Goal: Information Seeking & Learning: Learn about a topic

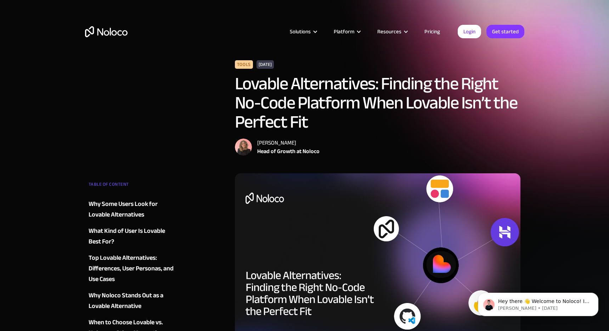
click at [460, 138] on div "Tools [DATE] Lovable Alternatives: Finding the Right No-Code Platform When Lova…" at bounding box center [378, 107] width 286 height 95
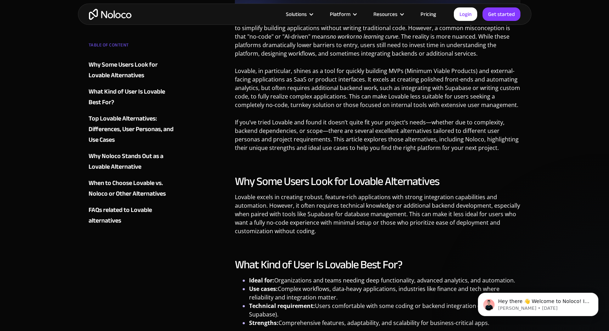
scroll to position [407, 0]
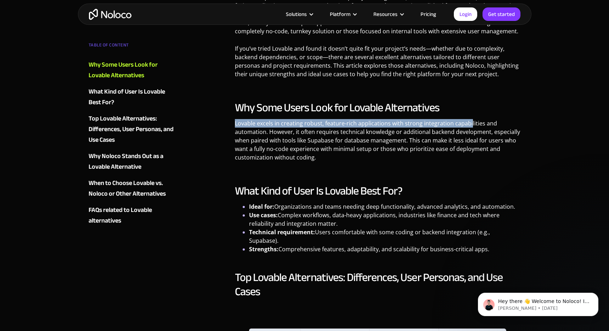
drag, startPoint x: 236, startPoint y: 123, endPoint x: 470, endPoint y: 126, distance: 233.6
click at [470, 126] on p "Lovable excels in creating robust, feature-rich applications with strong integr…" at bounding box center [378, 143] width 286 height 48
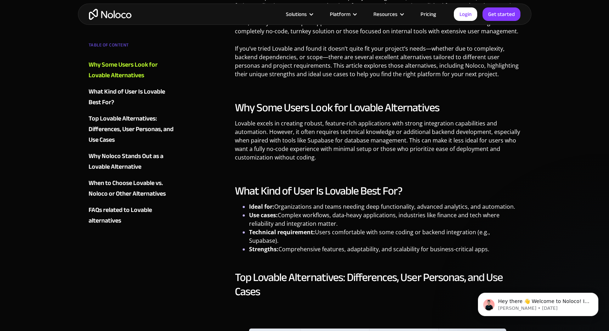
click at [513, 110] on h2 "Why Some Users Look for Lovable Alternatives" at bounding box center [378, 108] width 286 height 14
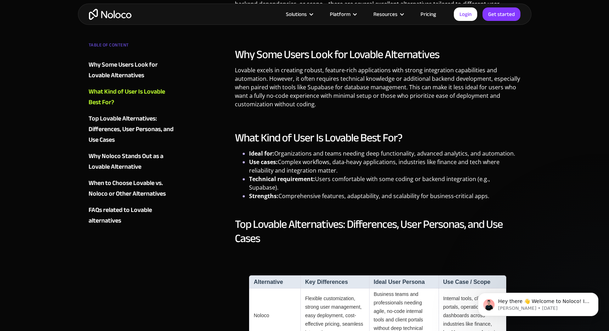
scroll to position [487, 0]
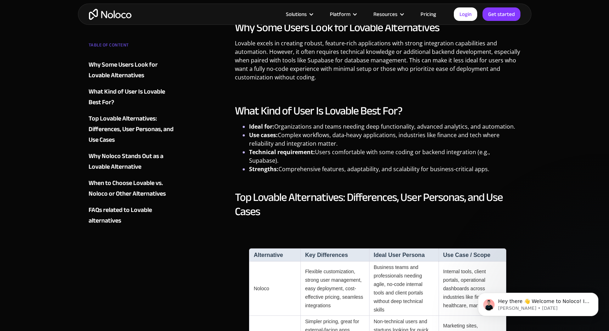
drag, startPoint x: 514, startPoint y: 127, endPoint x: 246, endPoint y: 129, distance: 267.6
click at [246, 129] on ul "Ideal for: Organizations and teams needing deep functionality, advanced analyti…" at bounding box center [378, 147] width 286 height 51
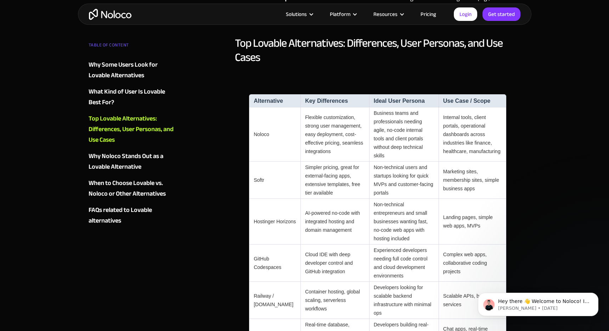
scroll to position [723, 0]
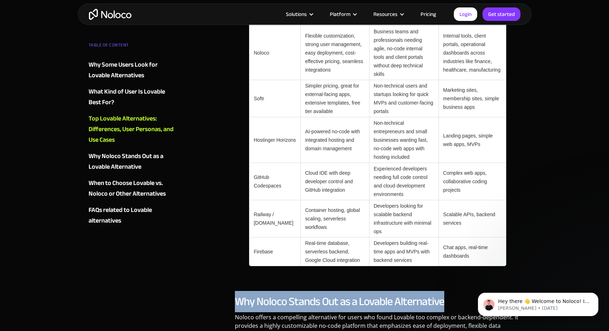
drag, startPoint x: 237, startPoint y: 274, endPoint x: 463, endPoint y: 273, distance: 226.1
click at [463, 295] on h2 "Why Noloco Stands Out as a Lovable Alternative" at bounding box center [378, 302] width 286 height 14
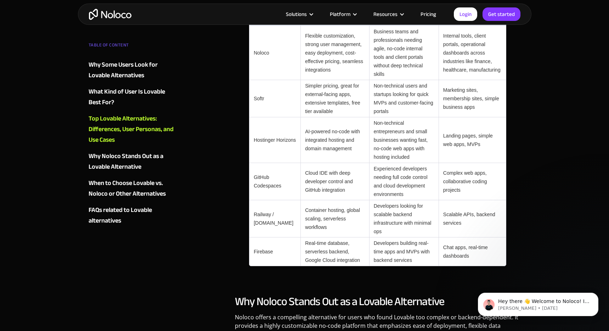
click at [463, 295] on h2 "Why Noloco Stands Out as a Lovable Alternative" at bounding box center [378, 302] width 286 height 14
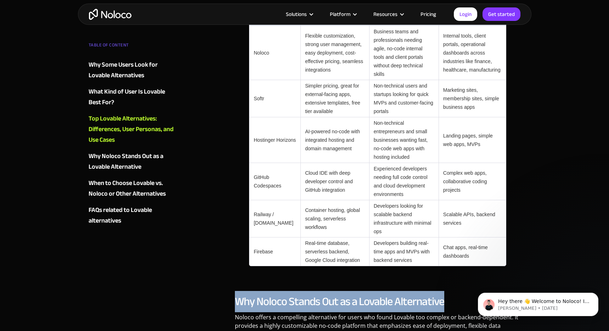
drag, startPoint x: 461, startPoint y: 275, endPoint x: 235, endPoint y: 273, distance: 226.1
click at [235, 295] on h2 "Why Noloco Stands Out as a Lovable Alternative" at bounding box center [378, 302] width 286 height 14
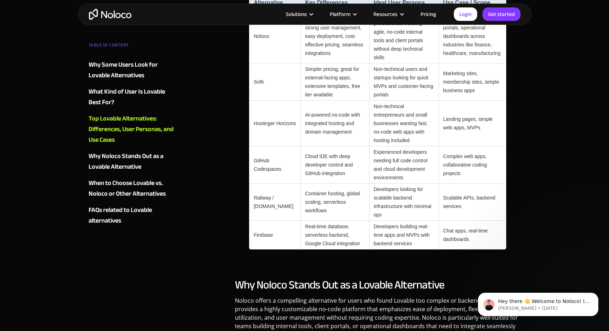
scroll to position [749, 0]
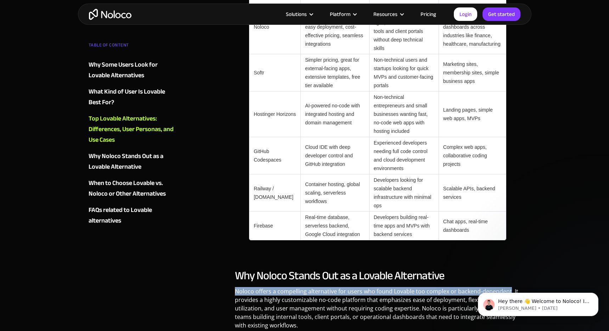
drag, startPoint x: 241, startPoint y: 264, endPoint x: 508, endPoint y: 269, distance: 266.6
click at [508, 287] on p "Noloco offers a compelling alternative for users who found Lovable too complex …" at bounding box center [378, 311] width 286 height 48
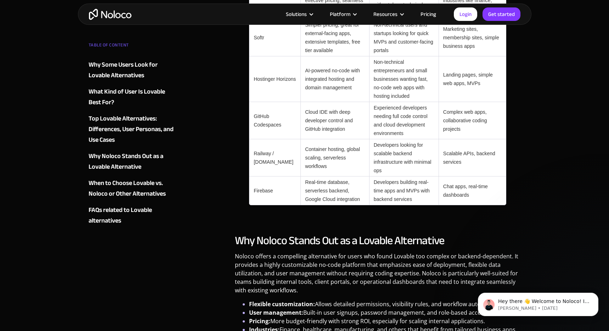
scroll to position [811, 0]
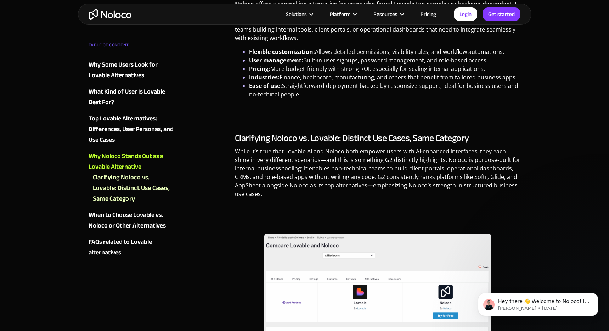
scroll to position [1067, 0]
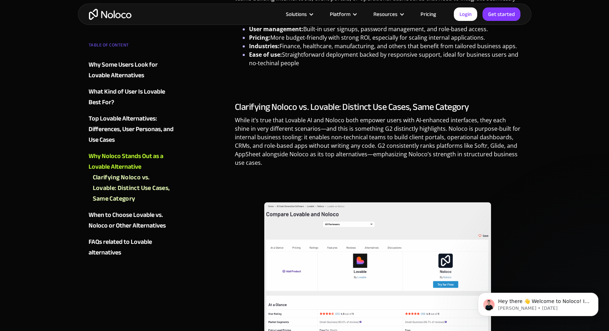
click at [509, 176] on p "‍" at bounding box center [378, 183] width 286 height 14
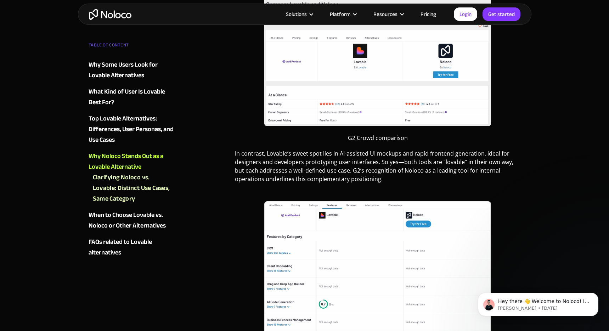
scroll to position [1338, 0]
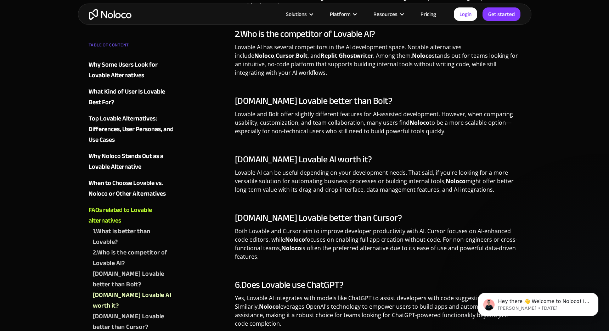
scroll to position [2001, 0]
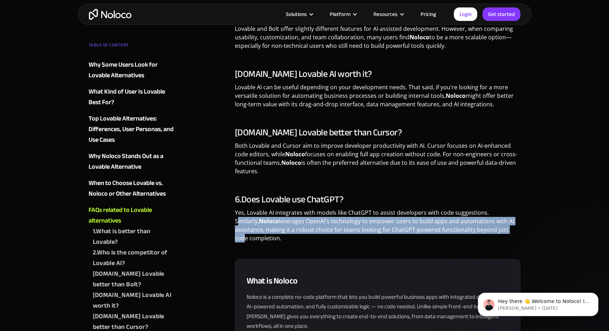
drag, startPoint x: 489, startPoint y: 188, endPoint x: 482, endPoint y: 206, distance: 19.2
click at [482, 208] on p "Yes, Lovable AI integrates with models like ChatGPT to assist developers with c…" at bounding box center [378, 227] width 286 height 39
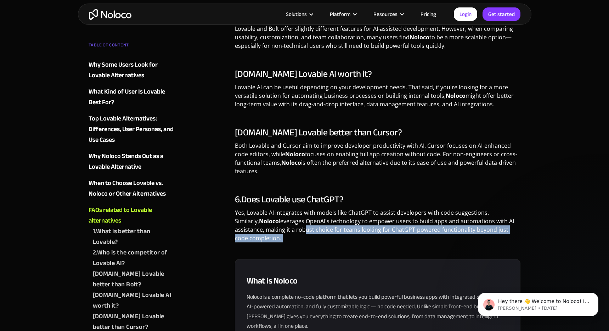
drag, startPoint x: 271, startPoint y: 201, endPoint x: 382, endPoint y: 229, distance: 114.7
click at [382, 248] on div "What is Noloco Noloco is a complete no-code platform that lets you build powerf…" at bounding box center [378, 324] width 286 height 152
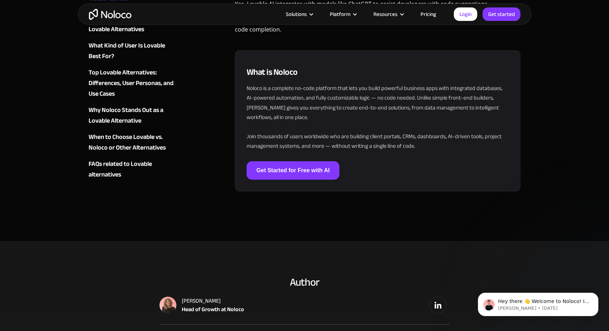
scroll to position [2295, 0]
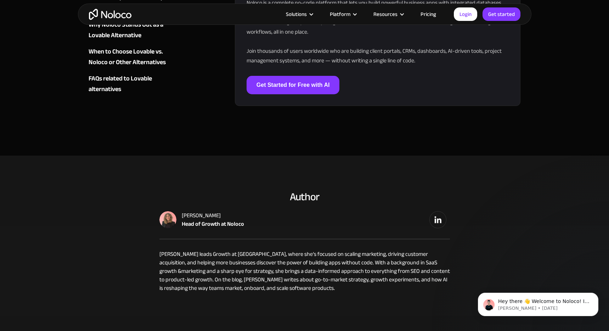
click at [199, 211] on div "[PERSON_NAME]" at bounding box center [213, 215] width 62 height 9
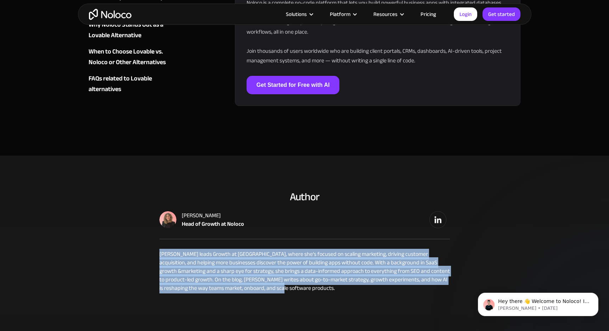
drag, startPoint x: 159, startPoint y: 230, endPoint x: 274, endPoint y: 265, distance: 120.3
click at [274, 265] on p "[PERSON_NAME] leads Growth at [GEOGRAPHIC_DATA], where she’s focused on scaling…" at bounding box center [304, 271] width 291 height 43
drag, startPoint x: 274, startPoint y: 265, endPoint x: 162, endPoint y: 231, distance: 116.8
click at [162, 250] on p "[PERSON_NAME] leads Growth at [GEOGRAPHIC_DATA], where she’s focused on scaling…" at bounding box center [304, 271] width 291 height 43
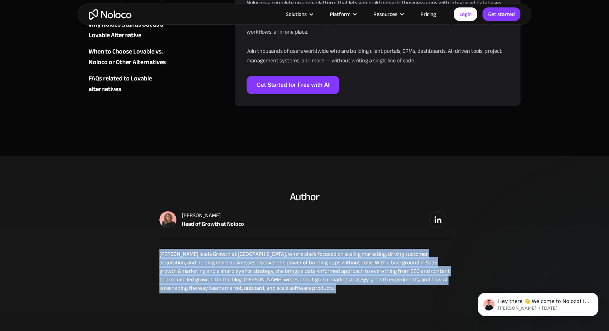
click at [162, 250] on p "[PERSON_NAME] leads Growth at [GEOGRAPHIC_DATA], where she’s focused on scaling…" at bounding box center [304, 271] width 291 height 43
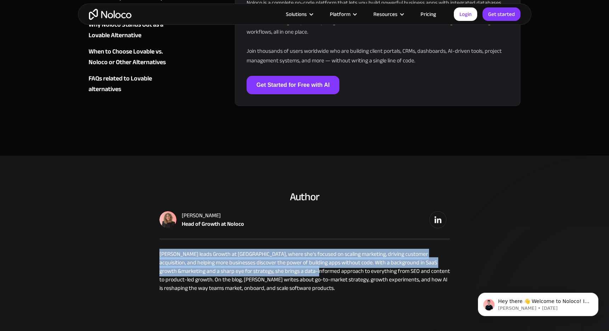
drag, startPoint x: 163, startPoint y: 230, endPoint x: 266, endPoint y: 249, distance: 104.8
click at [266, 250] on p "[PERSON_NAME] leads Growth at [GEOGRAPHIC_DATA], where she’s focused on scaling…" at bounding box center [304, 271] width 291 height 43
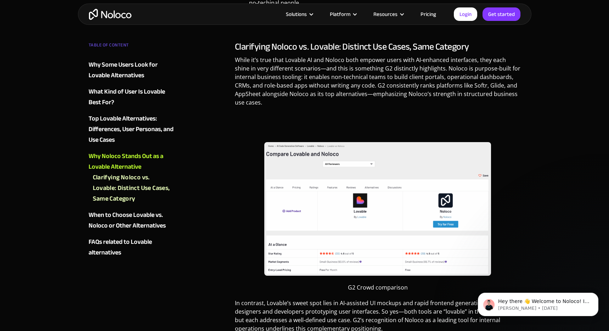
scroll to position [919, 0]
